Goal: Task Accomplishment & Management: Manage account settings

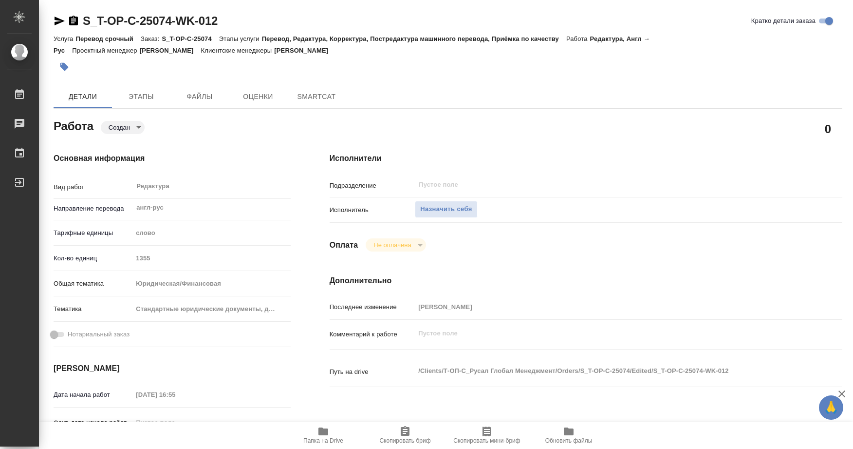
type textarea "x"
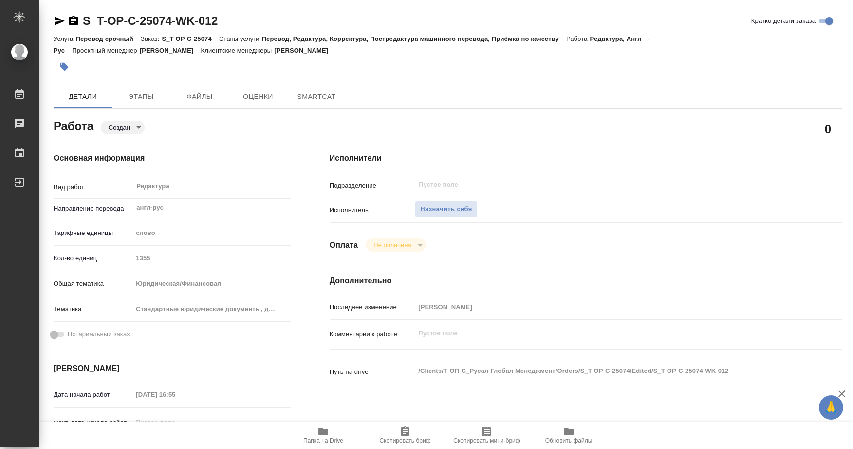
type textarea "x"
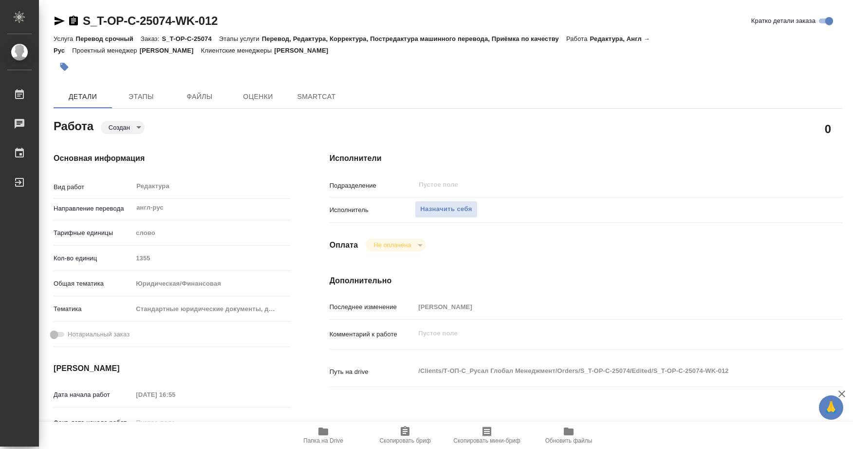
type textarea "x"
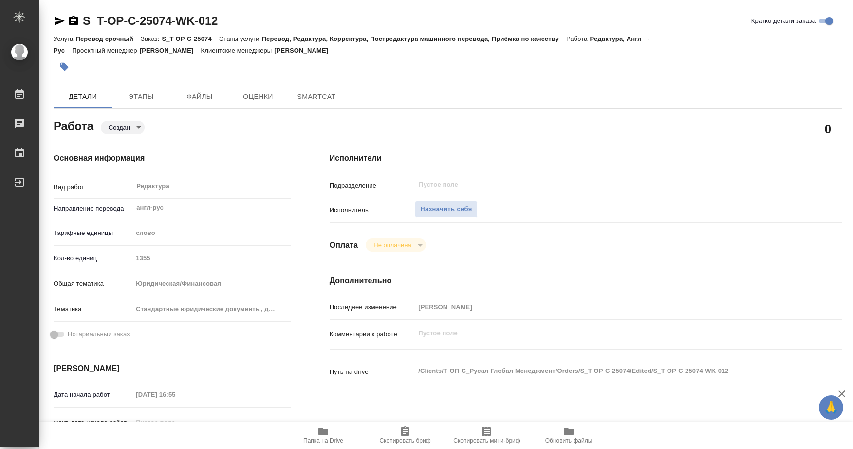
type textarea "x"
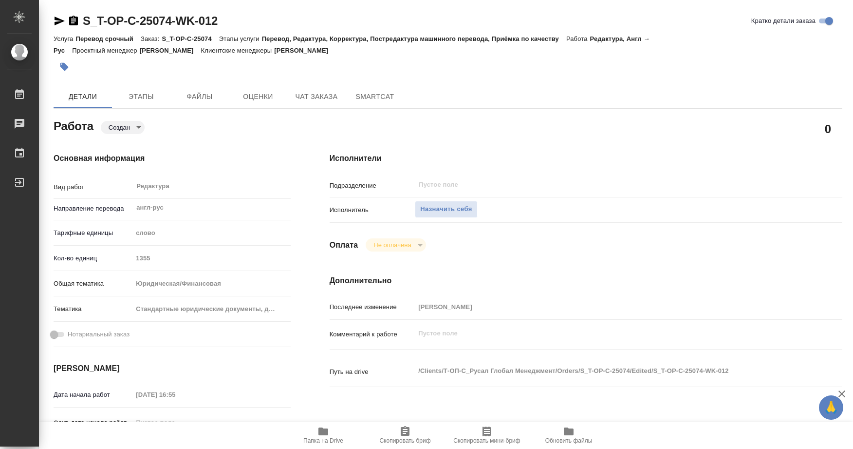
type textarea "x"
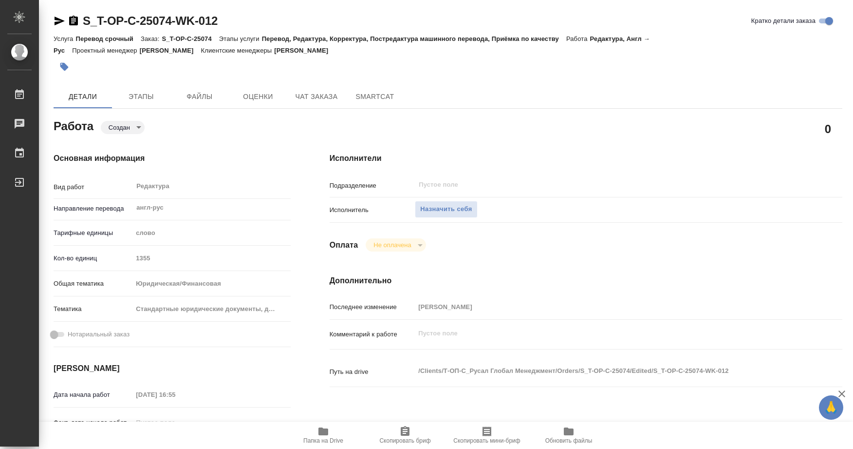
type textarea "x"
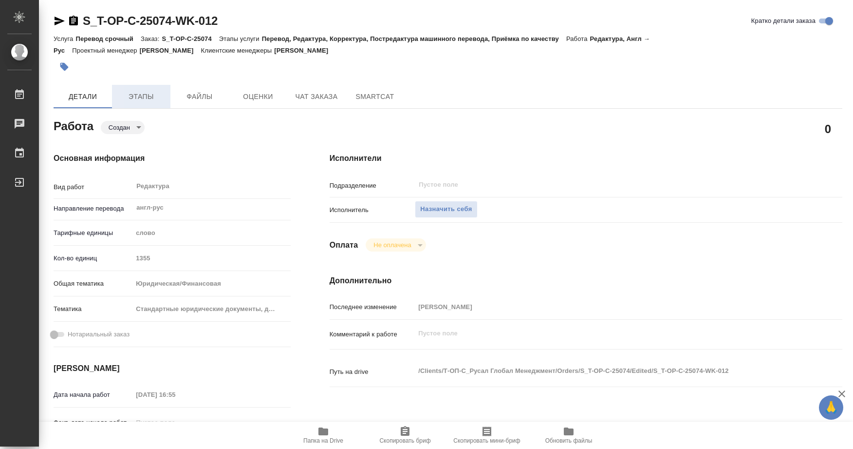
click at [144, 100] on span "Этапы" at bounding box center [141, 97] width 47 height 12
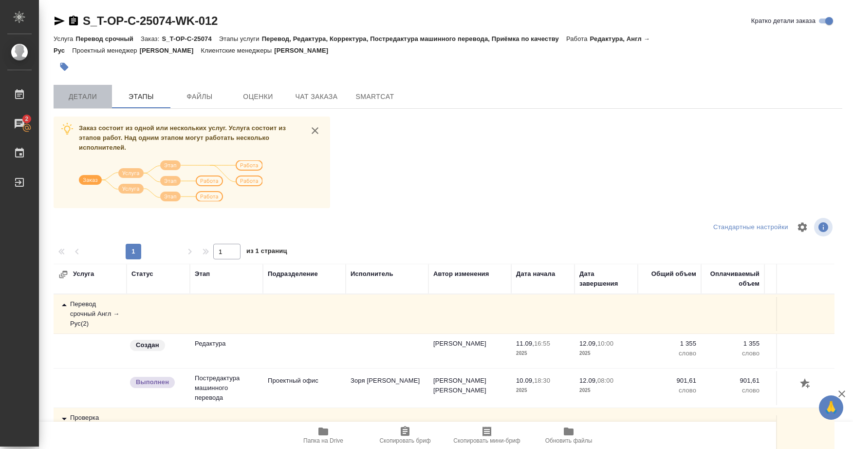
click at [84, 98] on span "Детали" at bounding box center [82, 97] width 47 height 12
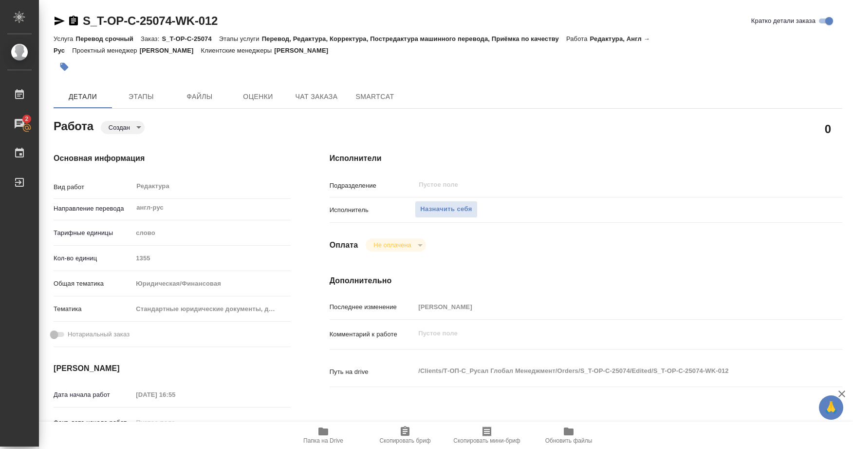
type textarea "x"
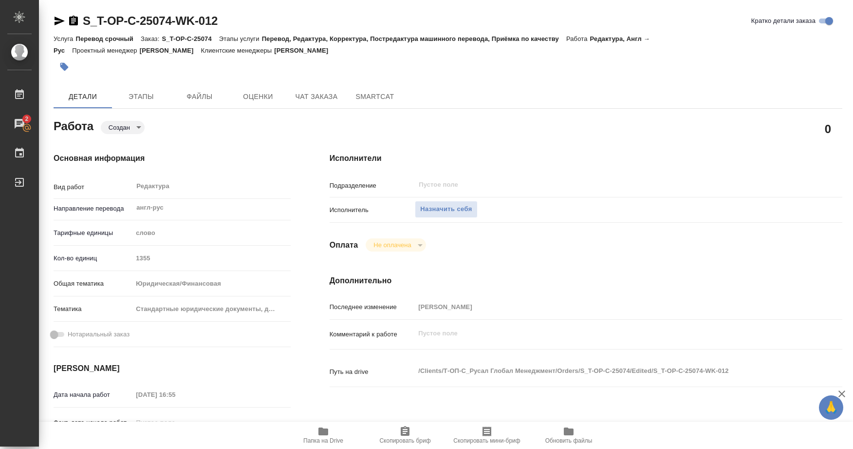
type textarea "x"
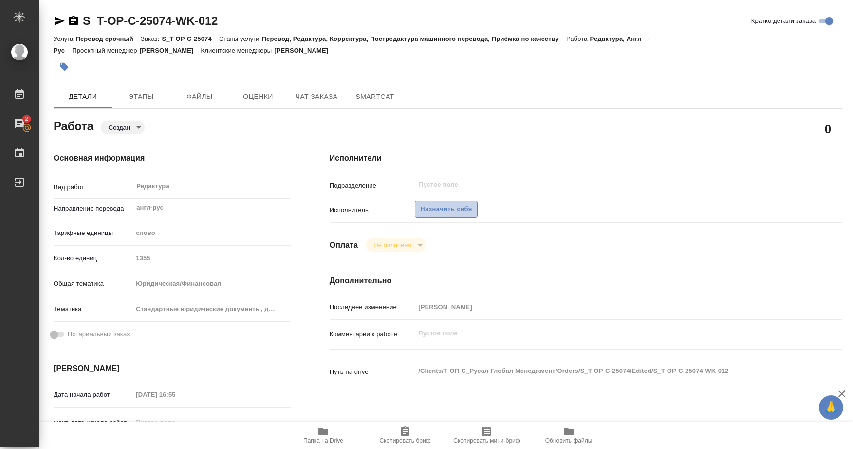
click at [449, 209] on span "Назначить себя" at bounding box center [446, 209] width 52 height 11
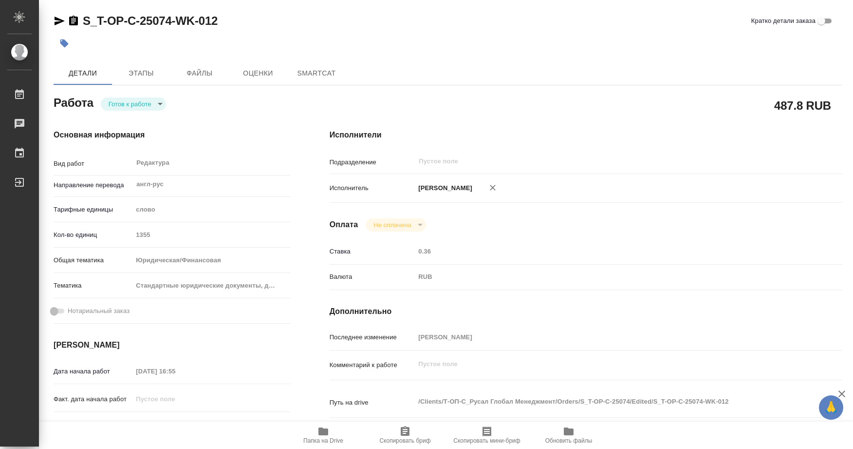
type textarea "x"
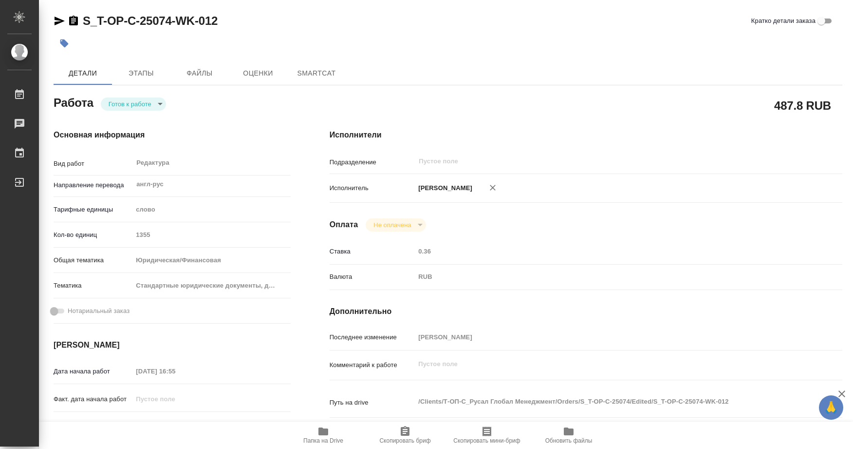
type textarea "x"
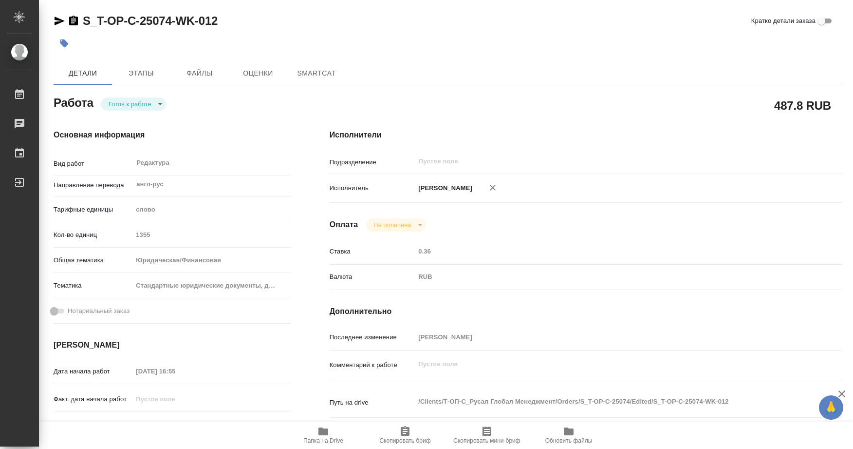
type textarea "x"
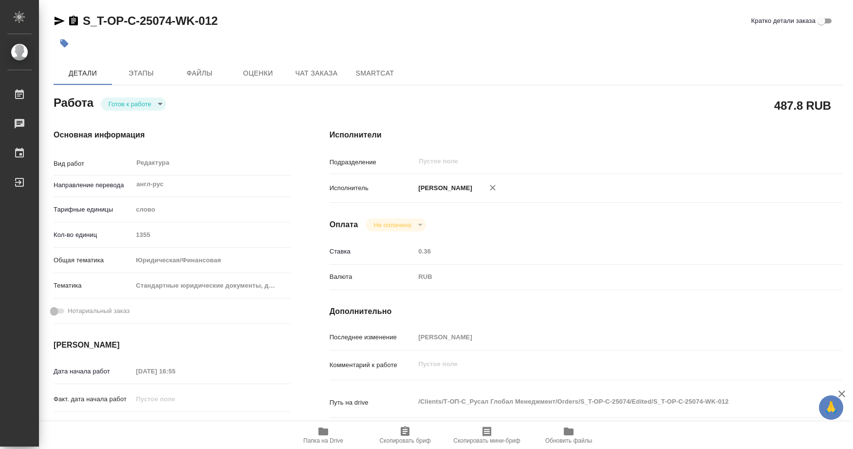
type textarea "x"
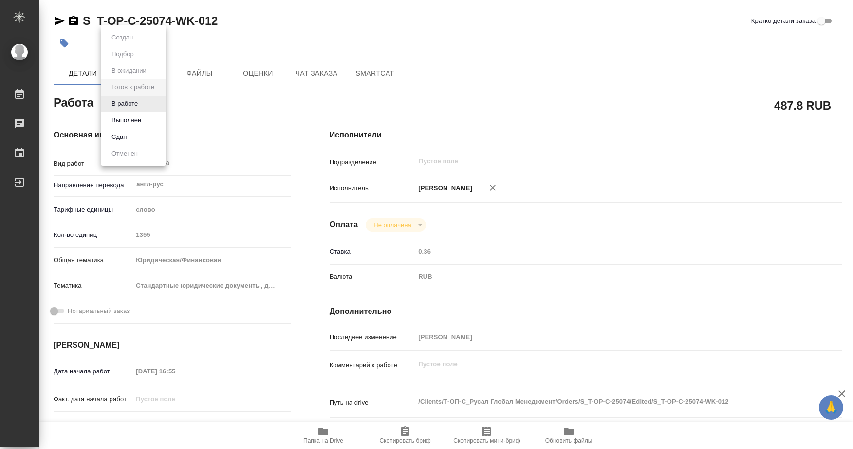
click at [159, 104] on body "🙏 .cls-1 fill:#fff; AWATERA Soldatenkova Tatyana Работы Чаты График Выйти S_T-O…" at bounding box center [426, 224] width 853 height 449
type textarea "x"
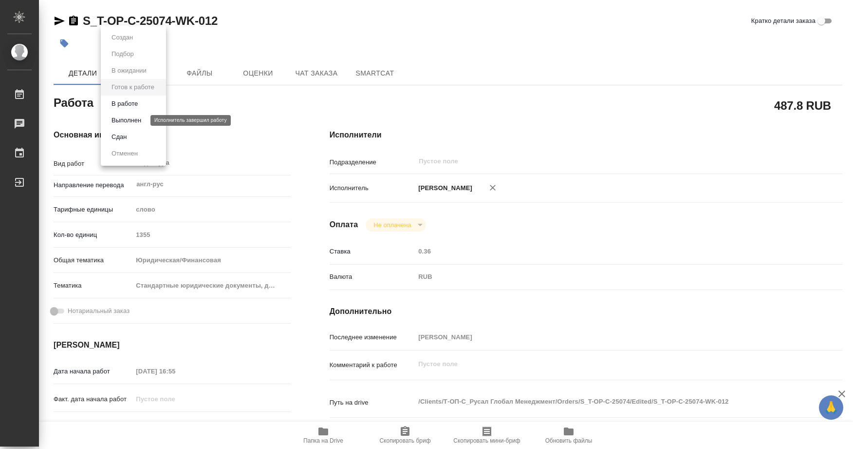
type textarea "x"
click at [123, 107] on button "В работе" at bounding box center [125, 103] width 32 height 11
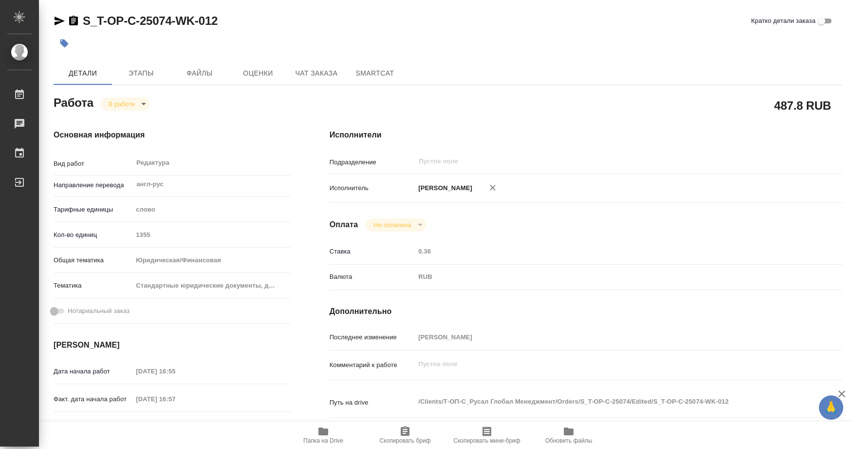
type textarea "x"
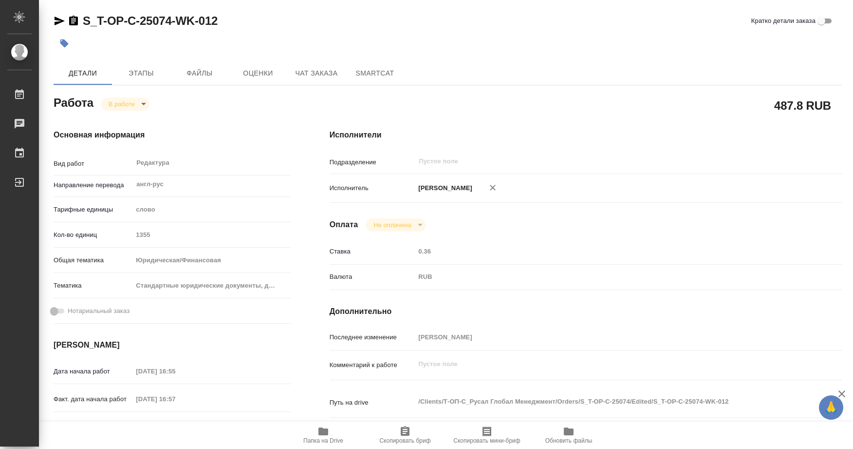
type textarea "x"
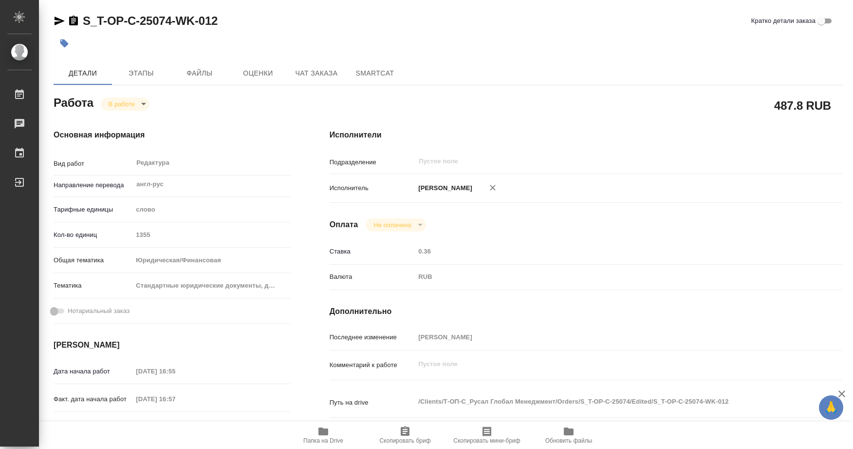
type textarea "x"
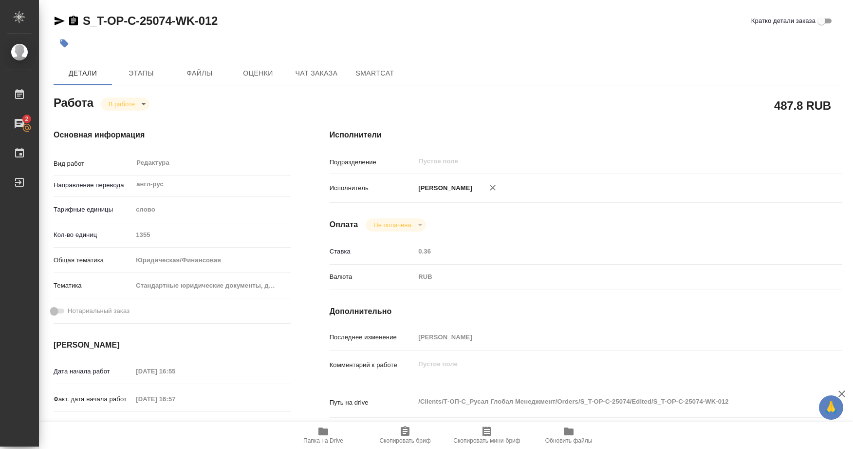
type textarea "x"
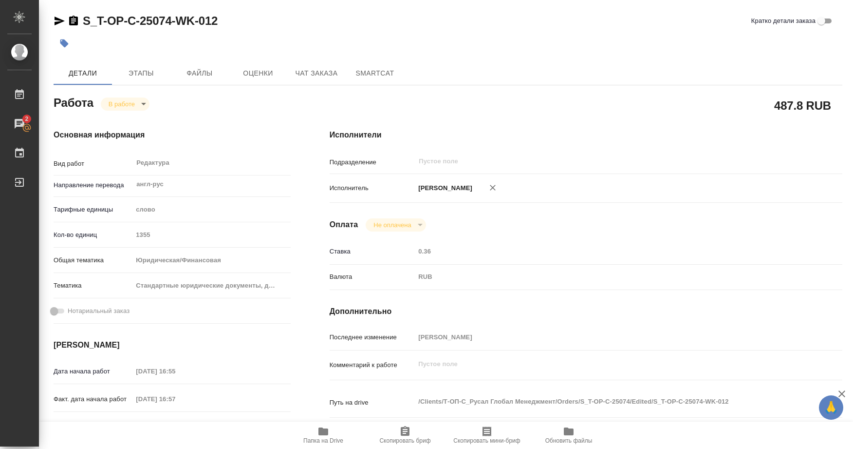
click at [409, 434] on icon "button" at bounding box center [405, 431] width 9 height 10
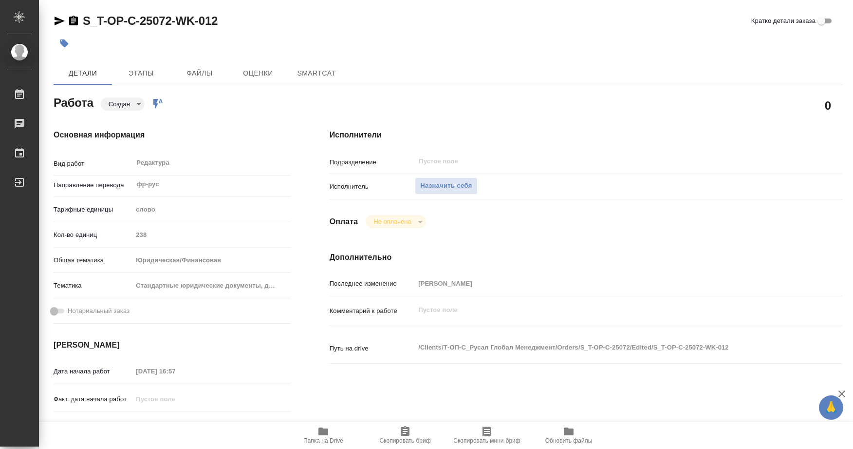
type textarea "x"
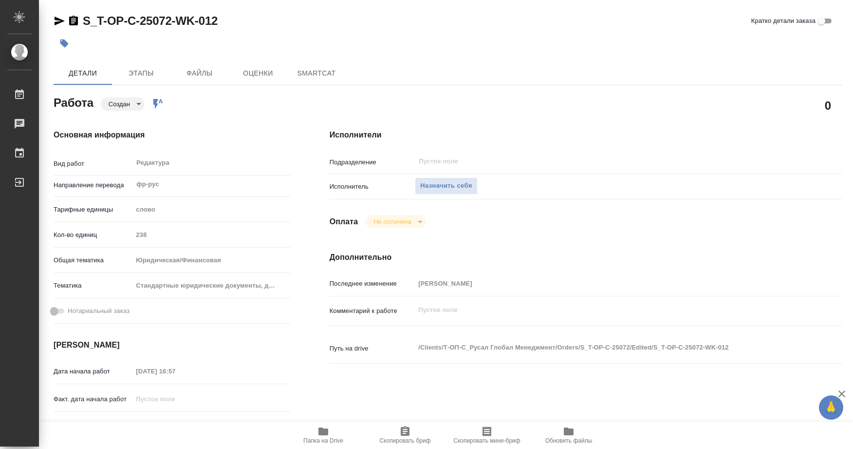
type textarea "x"
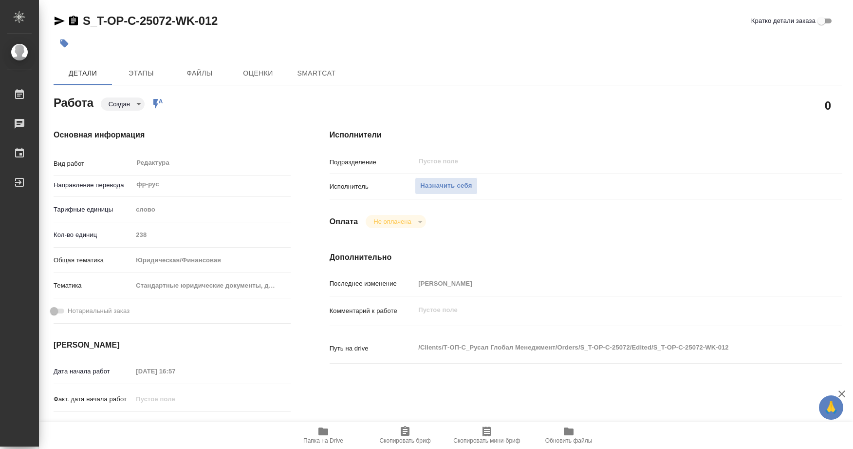
type textarea "x"
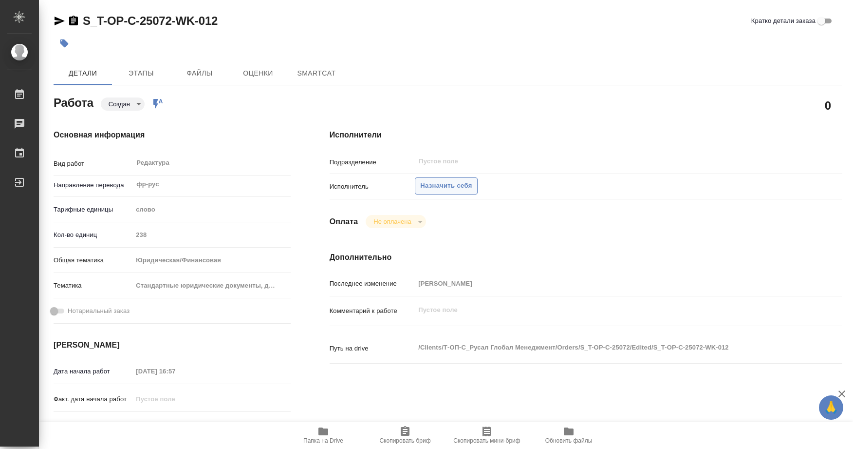
type textarea "x"
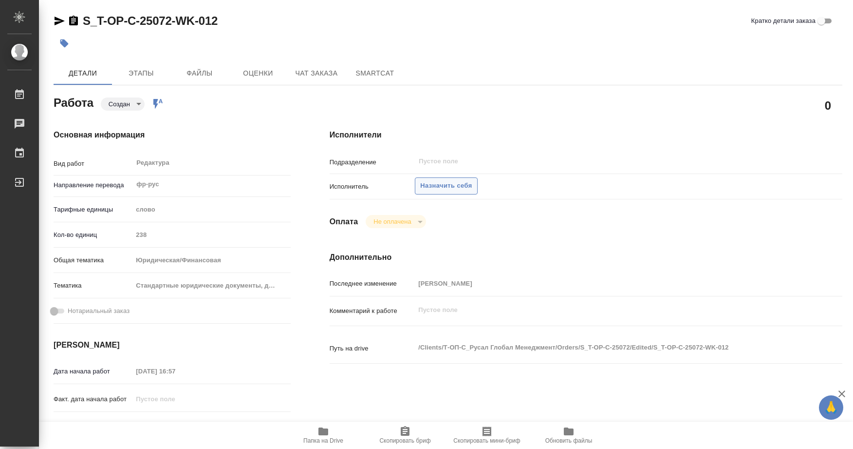
click at [457, 181] on span "Назначить себя" at bounding box center [446, 185] width 52 height 11
type textarea "x"
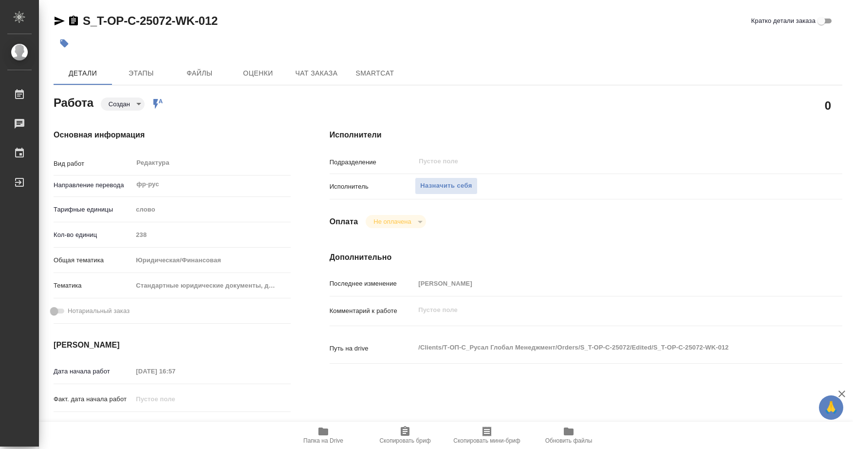
type textarea "x"
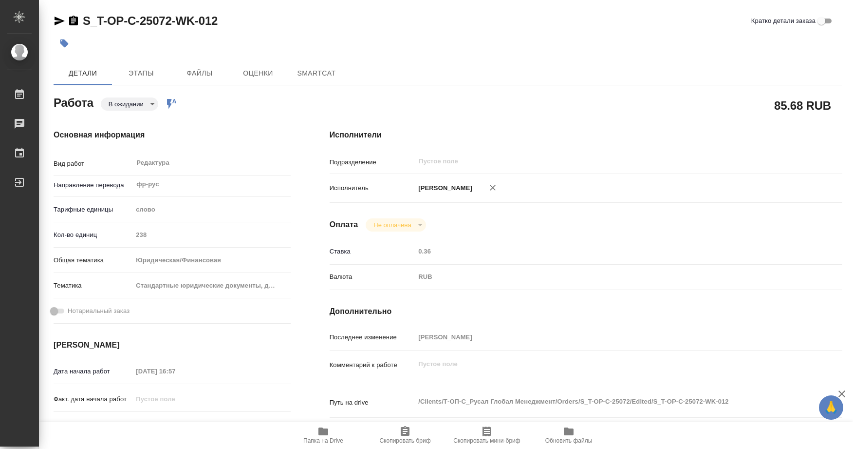
type textarea "x"
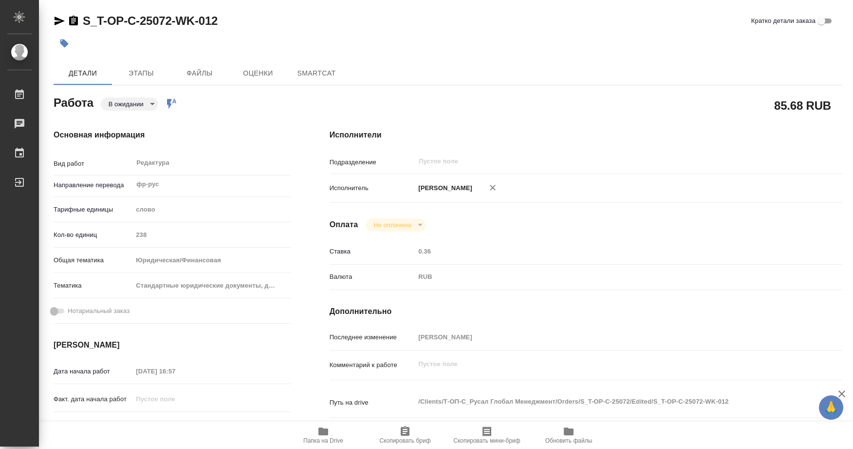
type textarea "x"
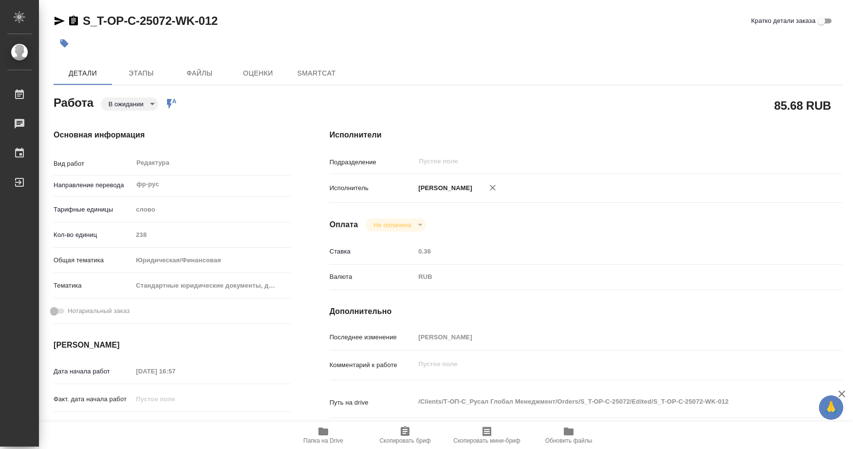
type textarea "x"
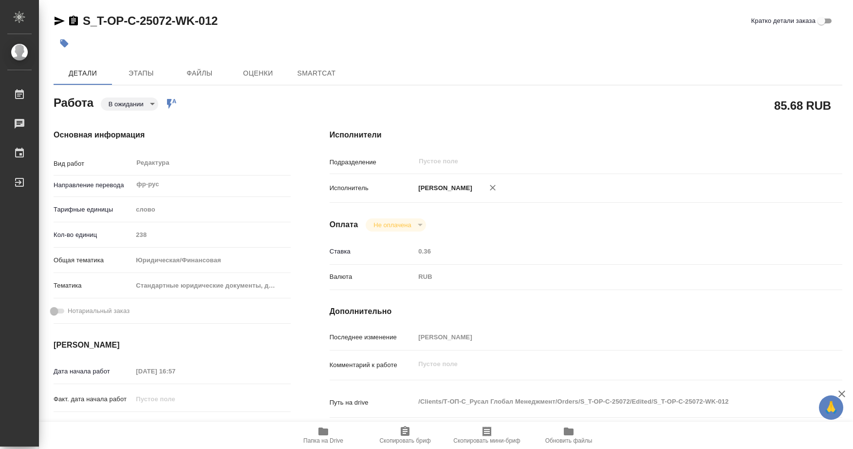
type textarea "x"
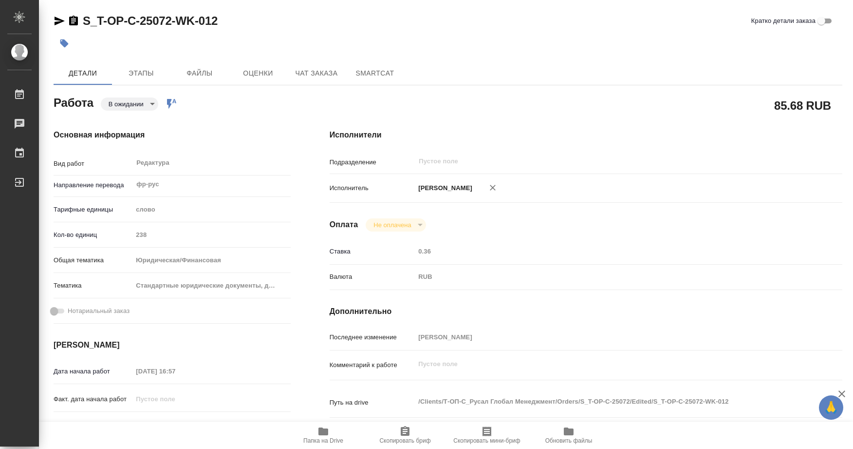
type textarea "x"
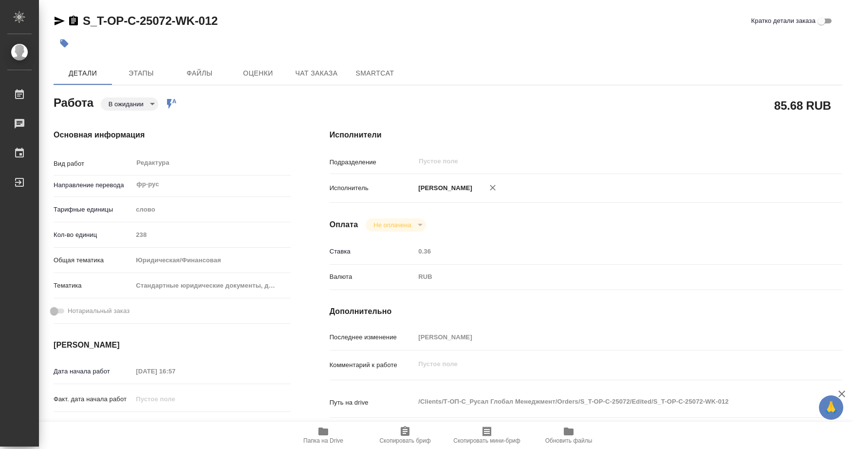
type textarea "x"
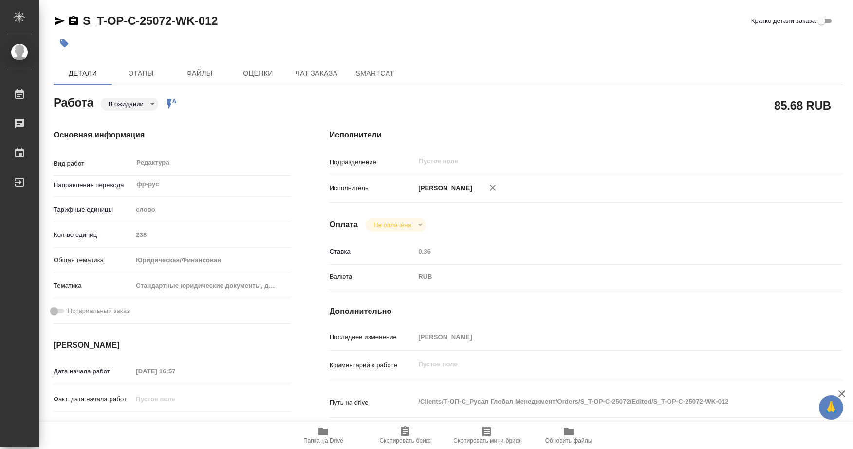
click at [405, 431] on icon "button" at bounding box center [405, 431] width 9 height 10
